Goal: Task Accomplishment & Management: Complete application form

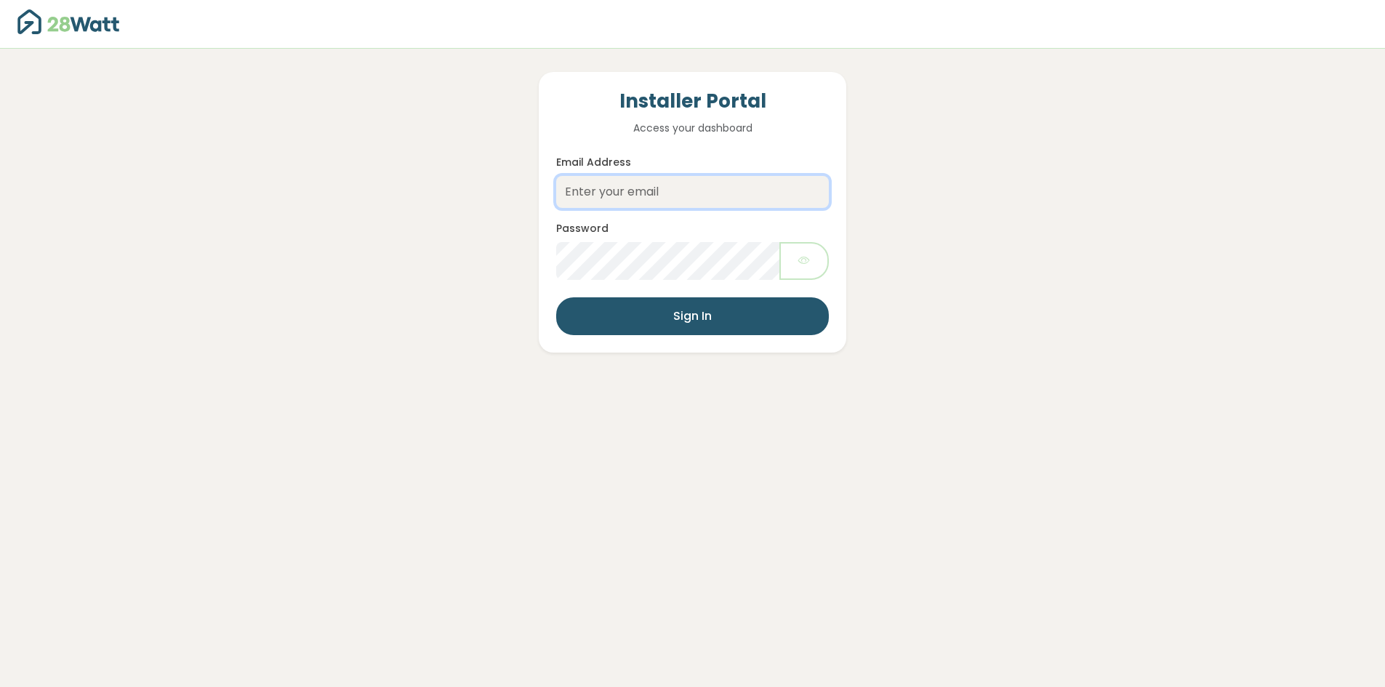
click at [663, 199] on input "Email Address" at bounding box center [692, 192] width 272 height 32
paste input "[EMAIL_ADDRESS][DOMAIN_NAME]"
type input "[EMAIL_ADDRESS][DOMAIN_NAME]"
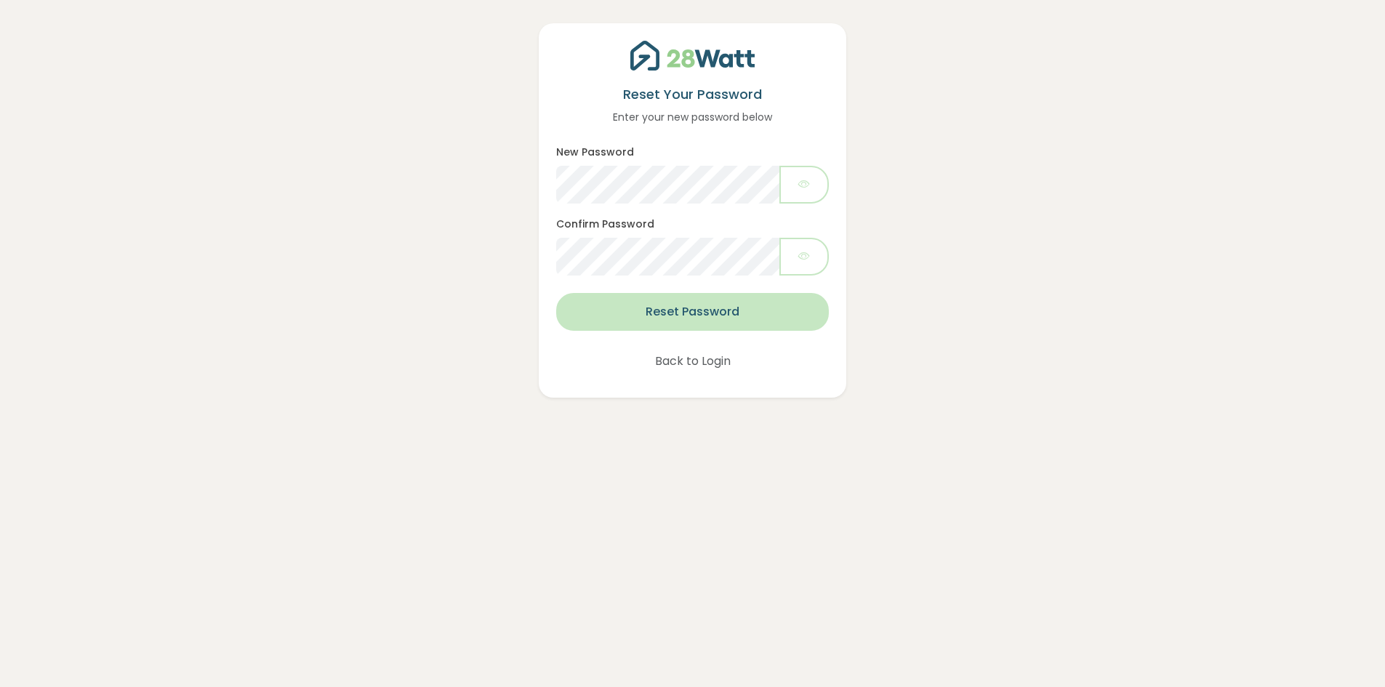
click at [718, 311] on button "Reset Password" at bounding box center [692, 312] width 272 height 38
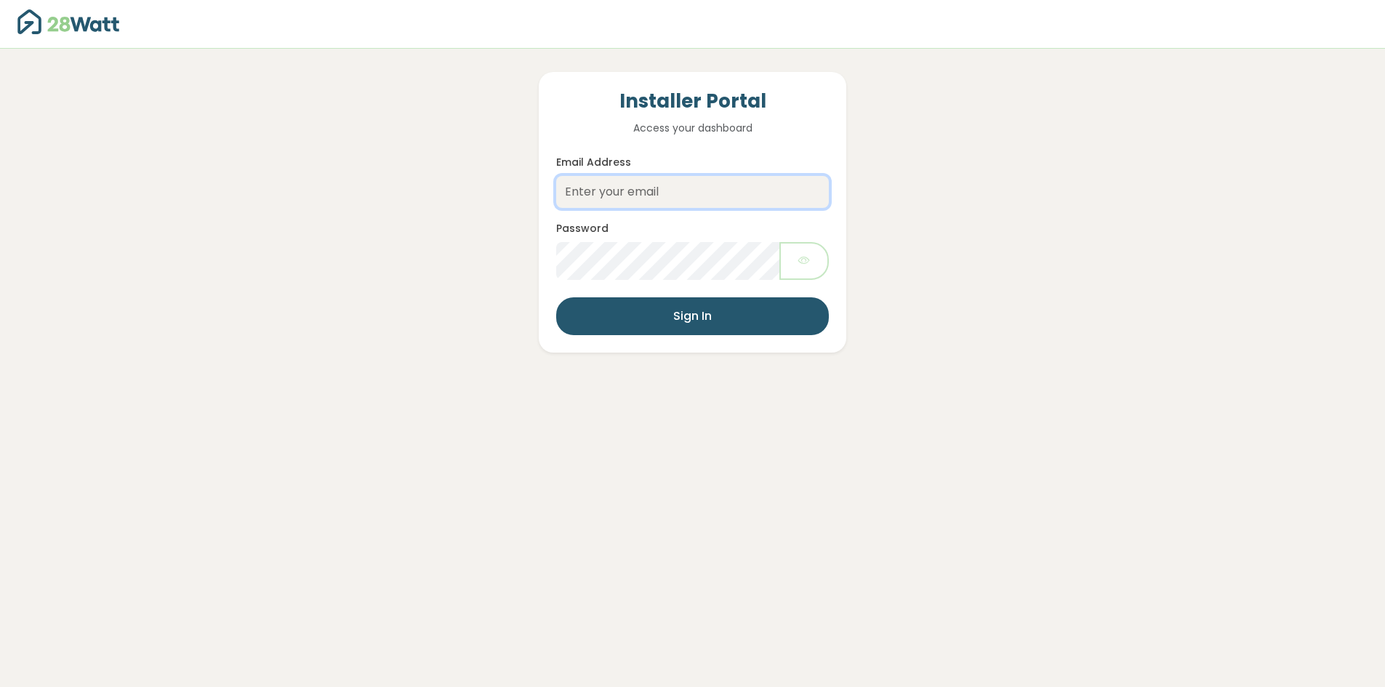
click at [601, 187] on input "Email Address" at bounding box center [692, 192] width 272 height 32
type input "[EMAIL_ADDRESS][DOMAIN_NAME]"
click at [824, 264] on button "button" at bounding box center [804, 261] width 49 height 38
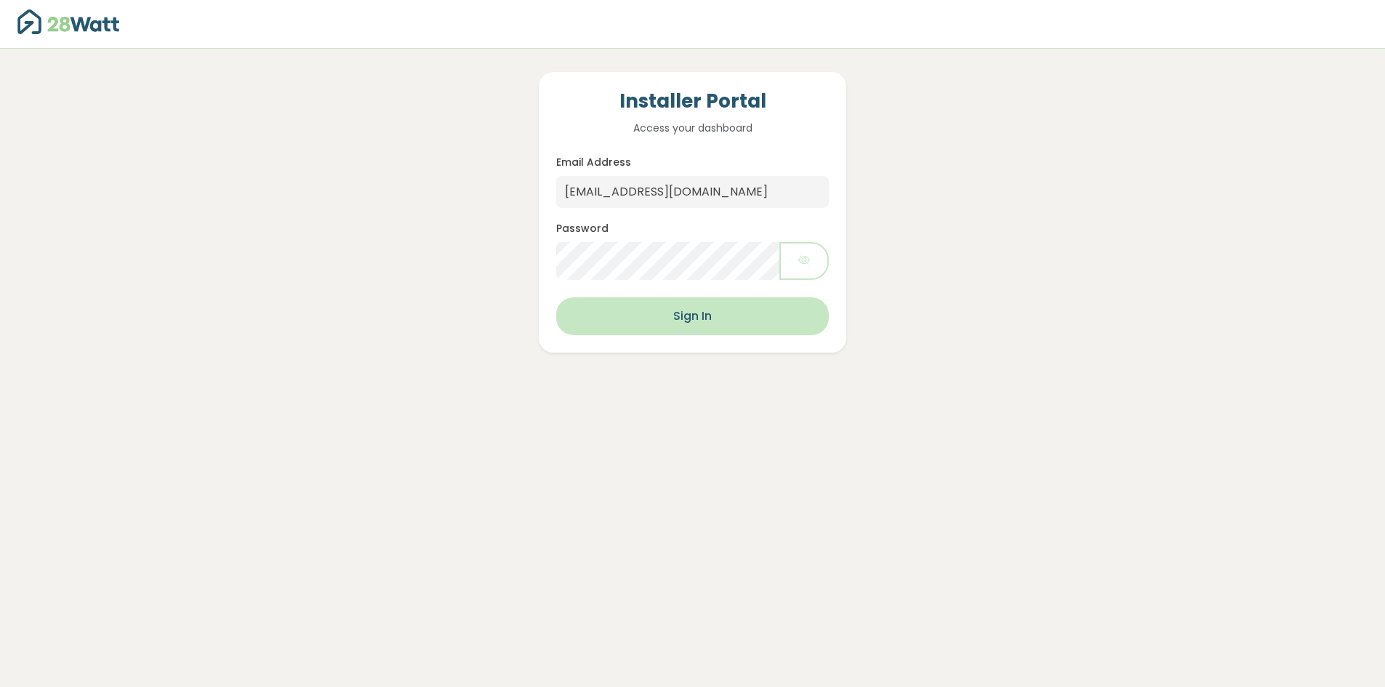
click at [718, 302] on button "Sign In" at bounding box center [692, 316] width 272 height 38
